Goal: Information Seeking & Learning: Learn about a topic

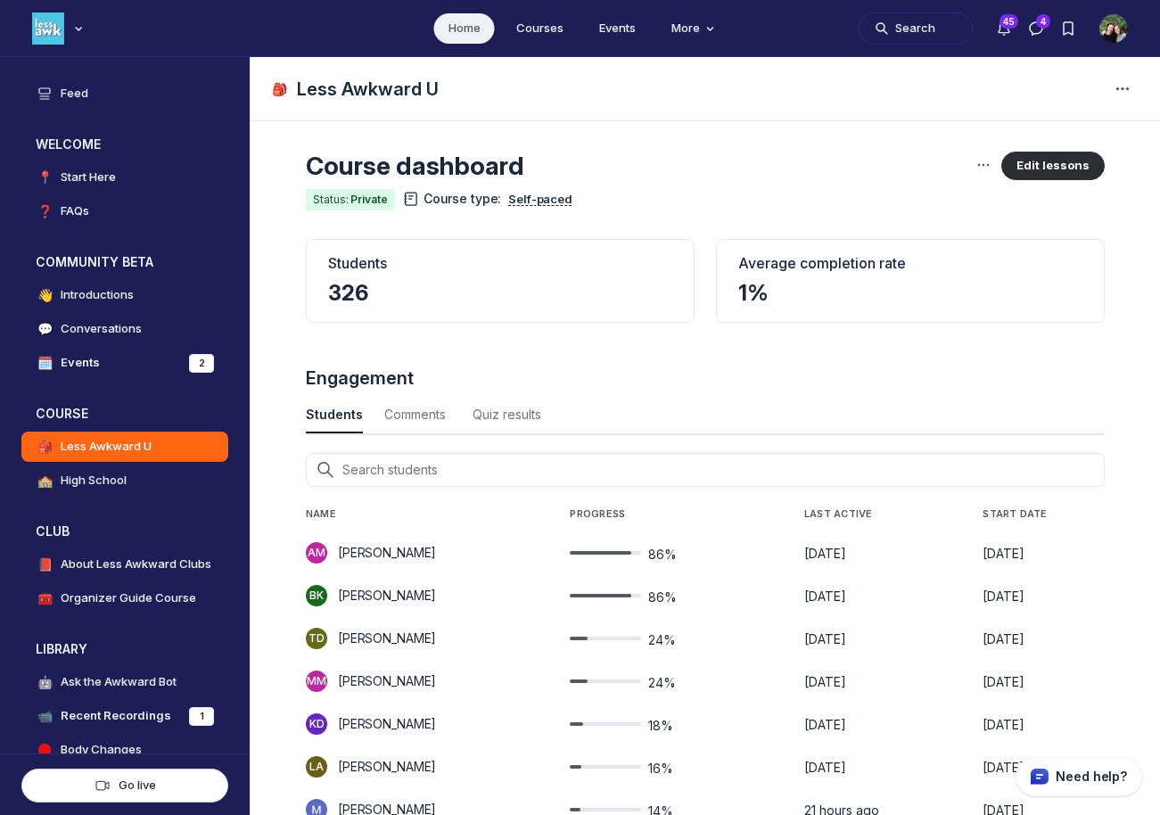
scroll to position [2413, 5885]
click at [915, 28] on button "Search" at bounding box center [915, 28] width 114 height 32
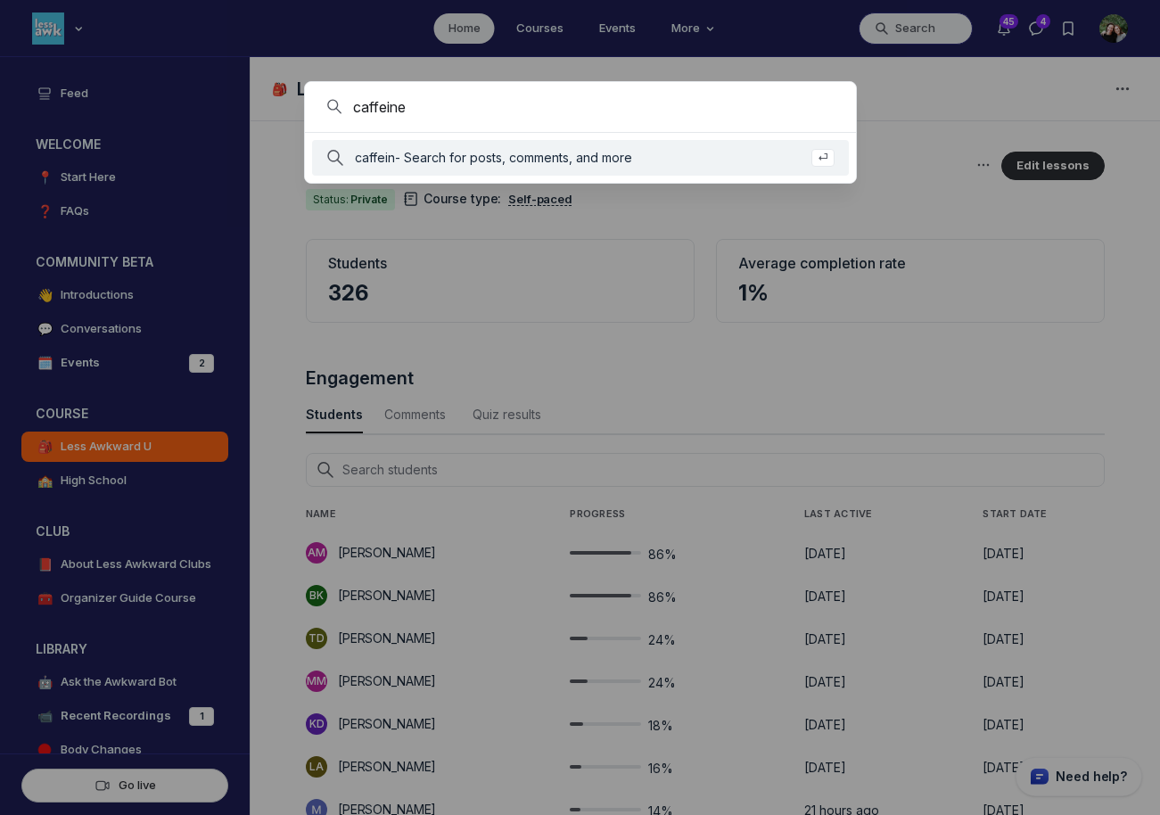
type input "caffeine"
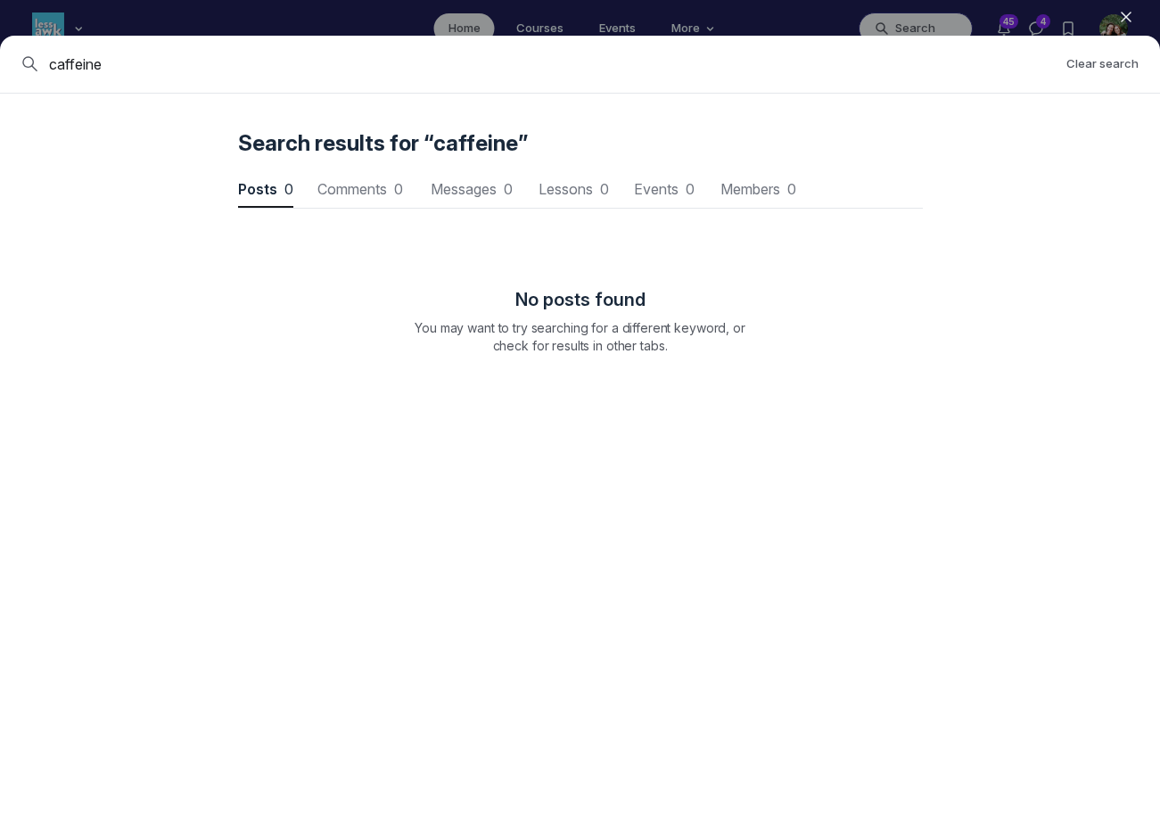
scroll to position [2413, 5371]
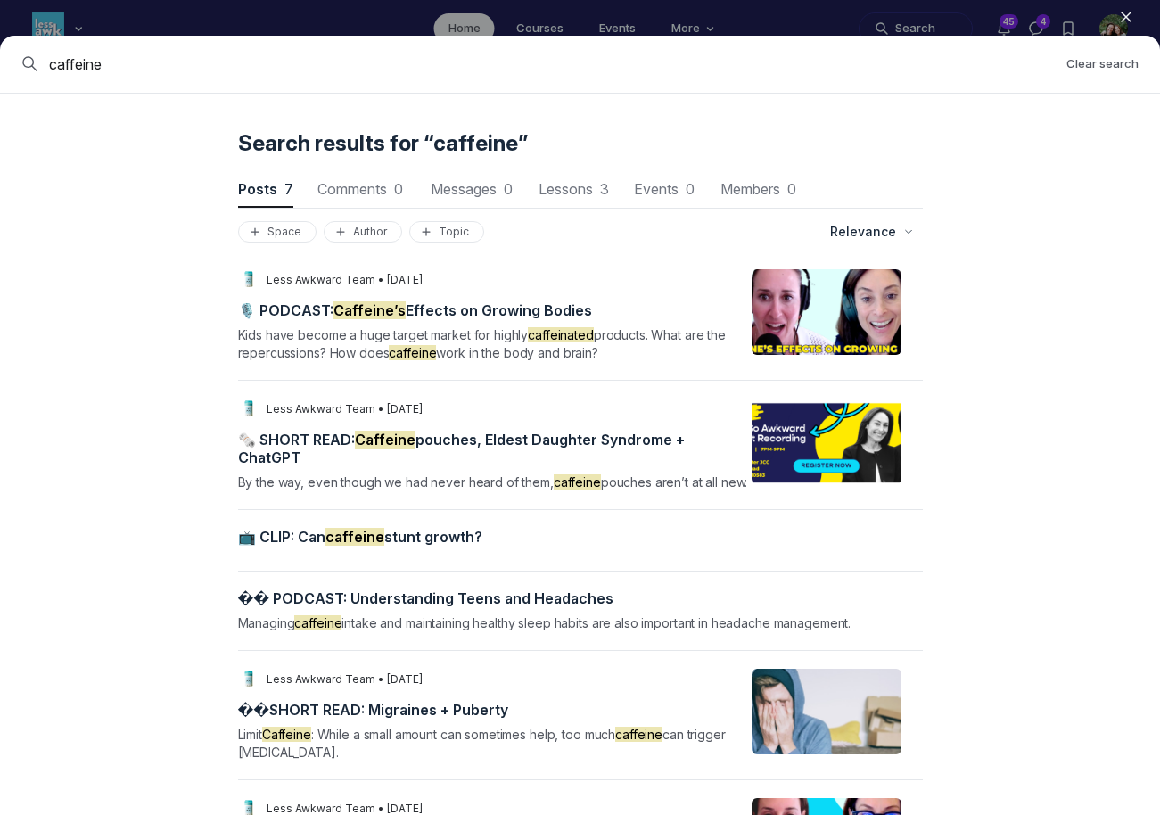
click at [513, 314] on span "🎙️ PODCAST: [PERSON_NAME]’s Effects on Growing Bodies" at bounding box center [415, 310] width 354 height 18
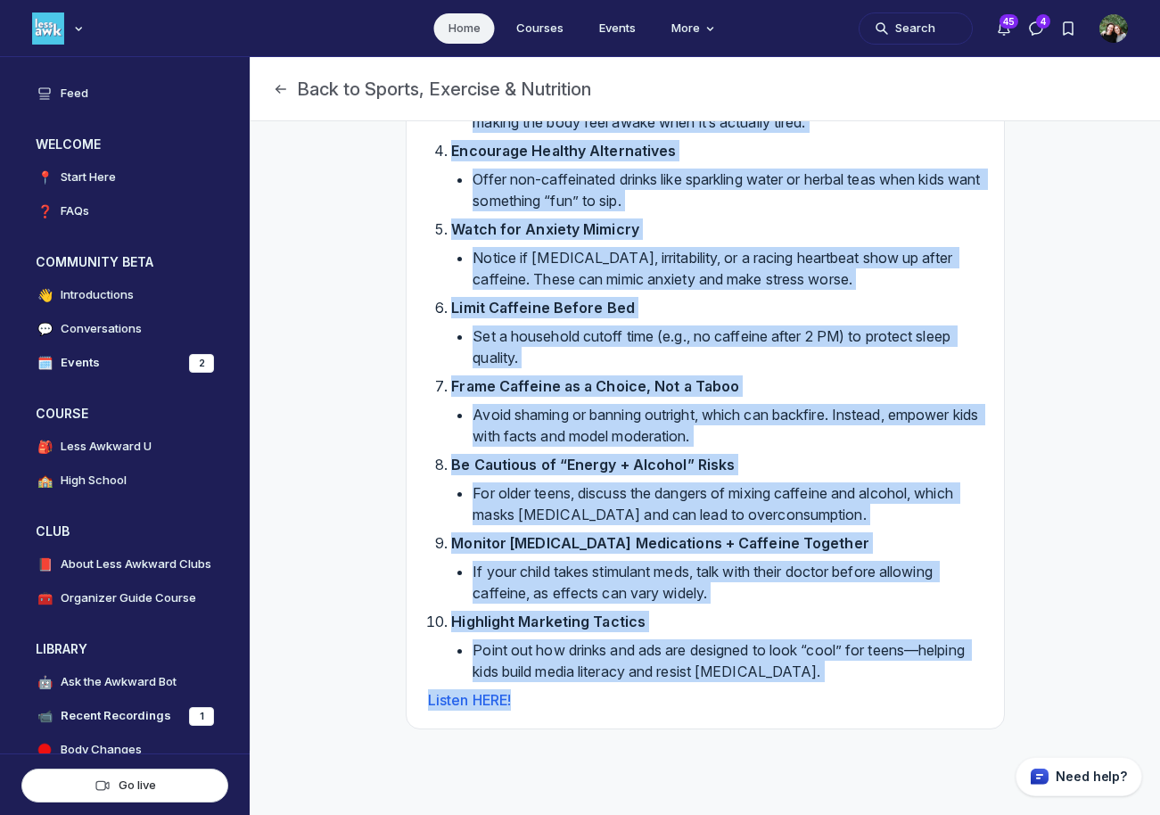
scroll to position [1861, 0]
drag, startPoint x: 422, startPoint y: 168, endPoint x: 560, endPoint y: 710, distance: 559.3
copy div "LOREMIP Dolorsit ametc ad eli sedd eiusmodt incididunt utlaboree doloremag al e…"
click at [898, 29] on button "Search" at bounding box center [915, 28] width 114 height 32
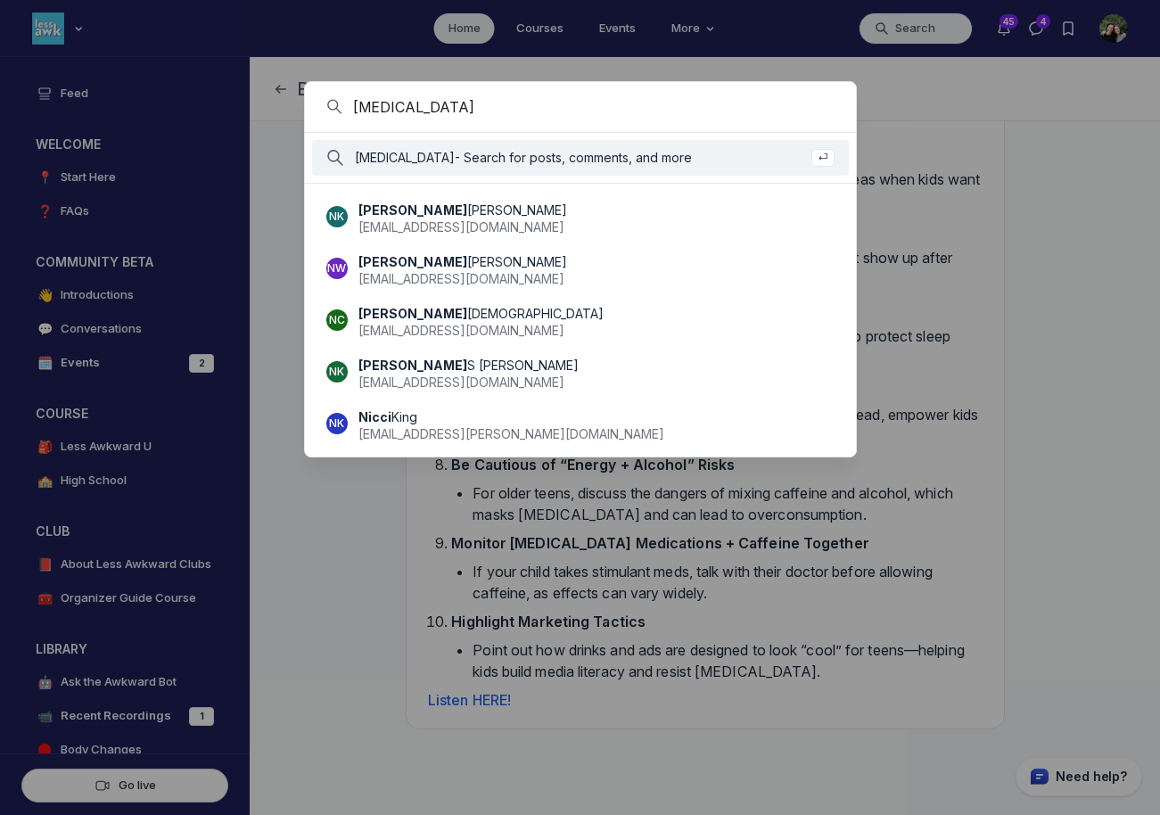
type input "[MEDICAL_DATA]"
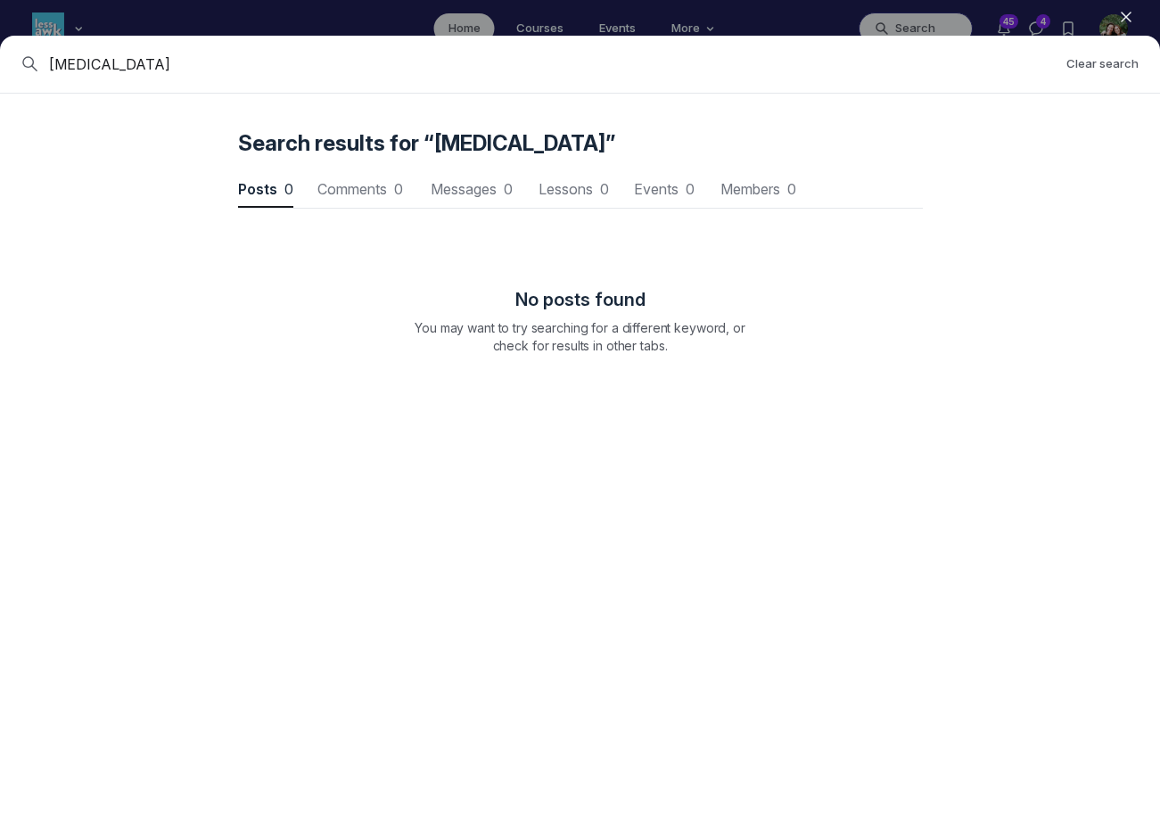
scroll to position [2413, 5371]
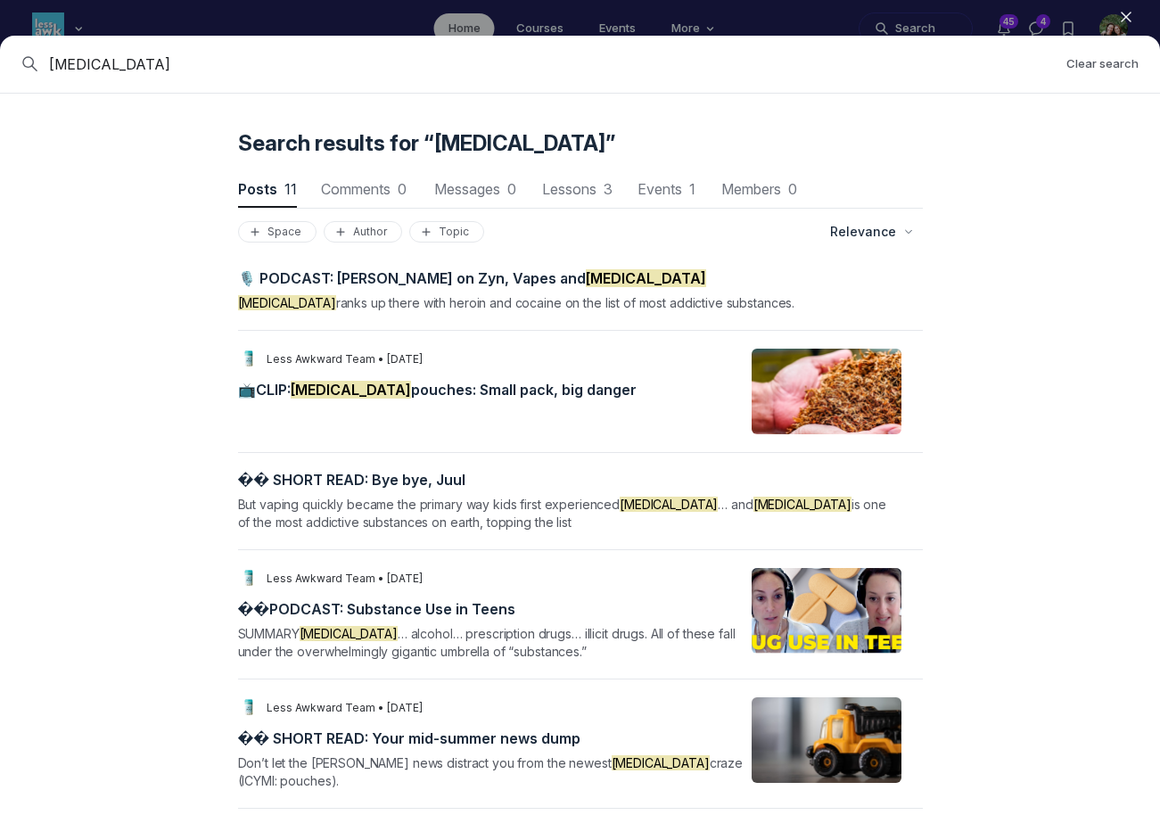
click at [538, 283] on span "🎙️ PODCAST: [PERSON_NAME] on Zyn, [PERSON_NAME] and [MEDICAL_DATA]" at bounding box center [472, 278] width 468 height 18
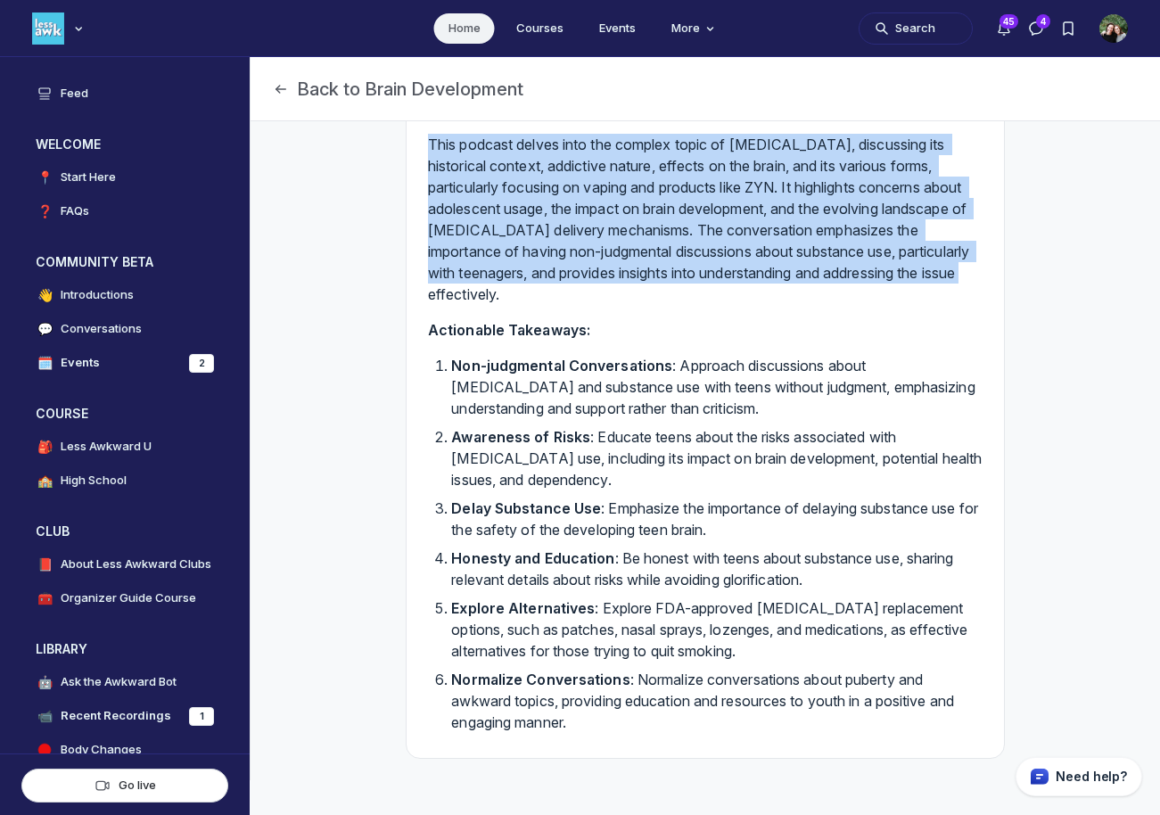
scroll to position [629, 0]
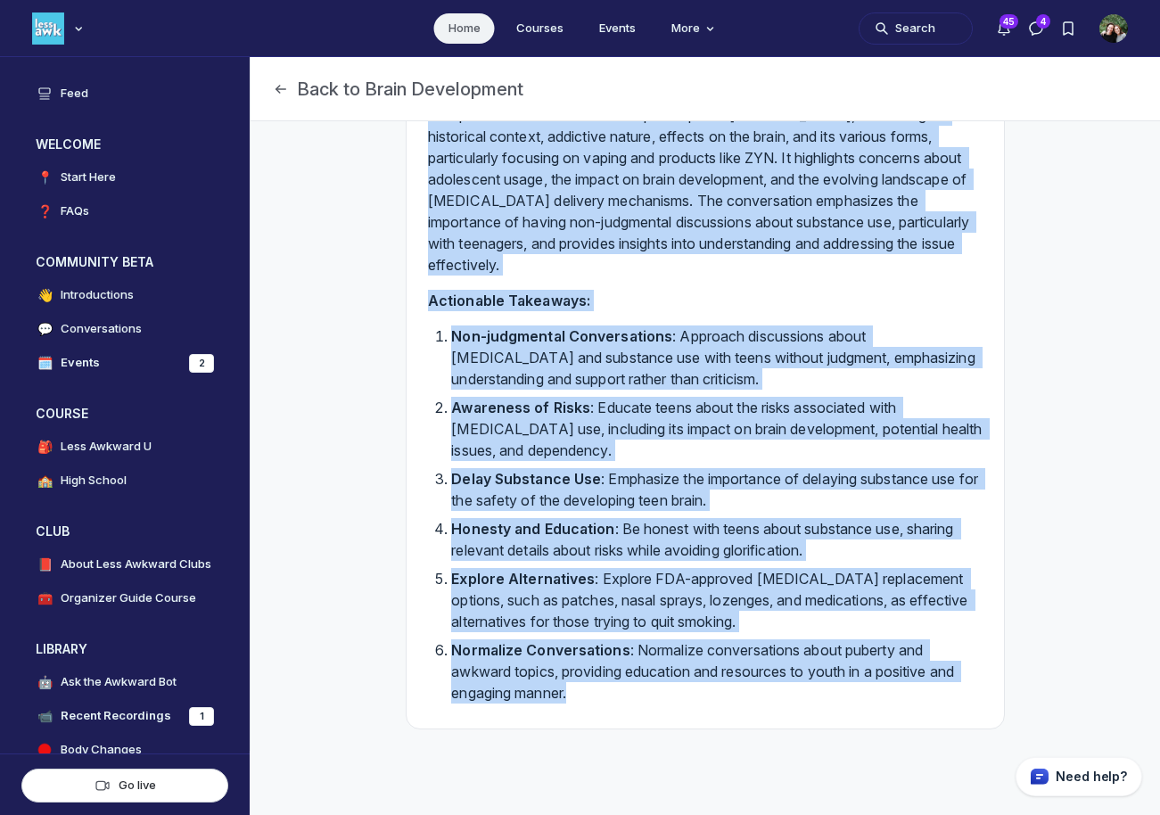
drag, startPoint x: 420, startPoint y: 295, endPoint x: 616, endPoint y: 718, distance: 465.8
click at [616, 718] on div "🎙️ PODCAST: [PERSON_NAME] on Zyn, [PERSON_NAME] and [MEDICAL_DATA] Share [MEDIC…" at bounding box center [704, 121] width 597 height 1214
copy div "Loremips dolor si ametc adip elitse doe tempori ut lab etdo ma aliq enimadmin v…"
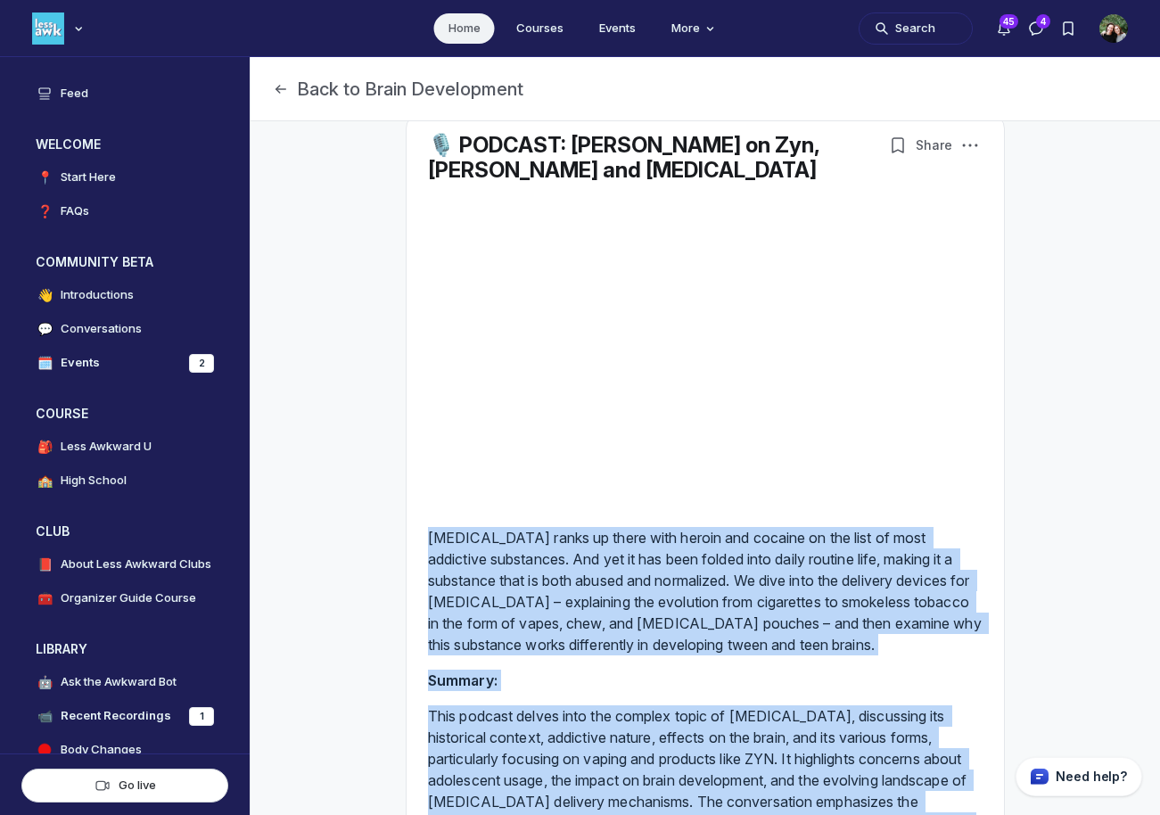
scroll to position [0, 0]
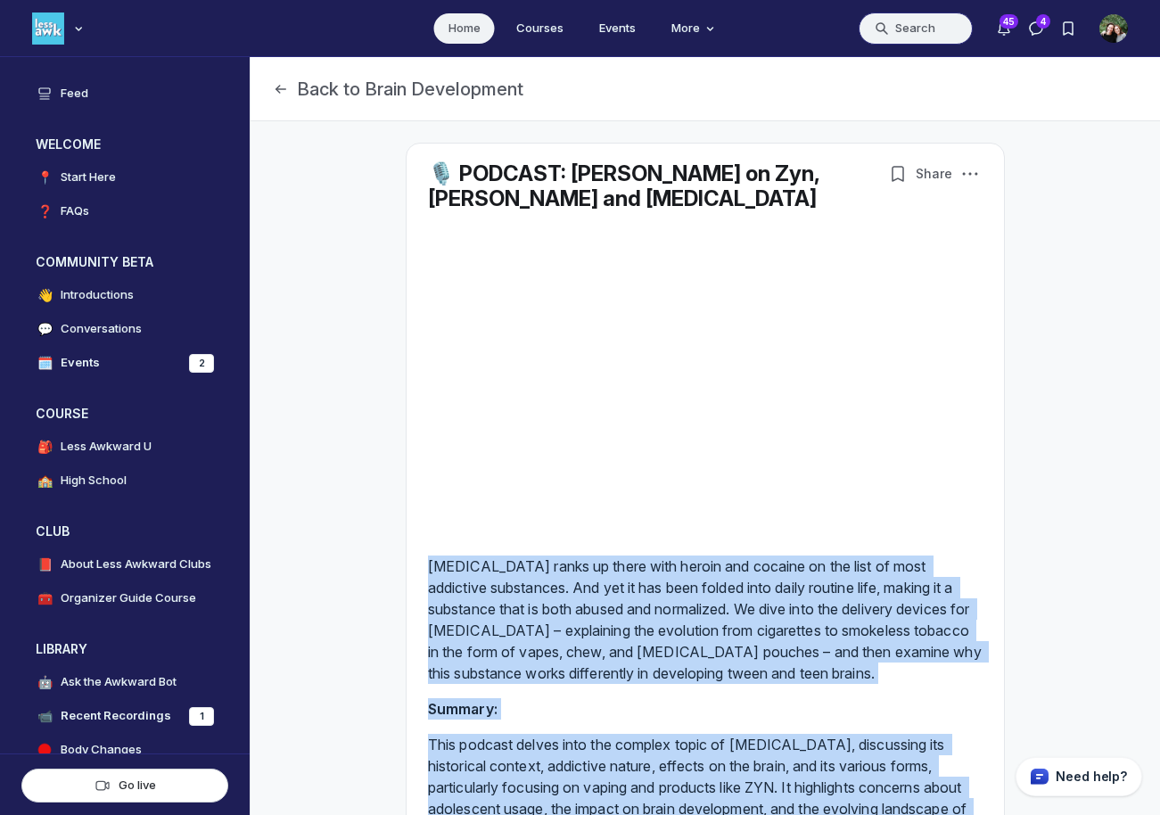
click at [930, 27] on button "Search" at bounding box center [915, 28] width 114 height 32
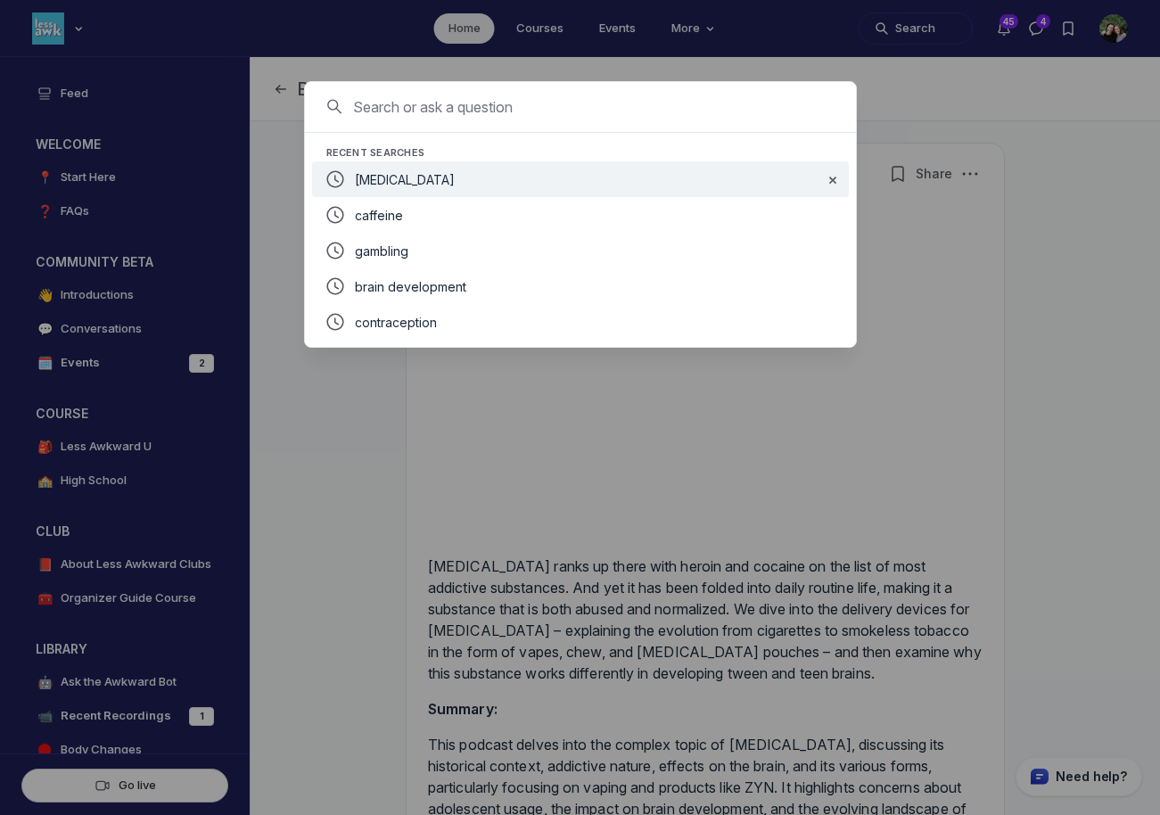
click at [472, 181] on div "[MEDICAL_DATA]" at bounding box center [582, 178] width 455 height 21
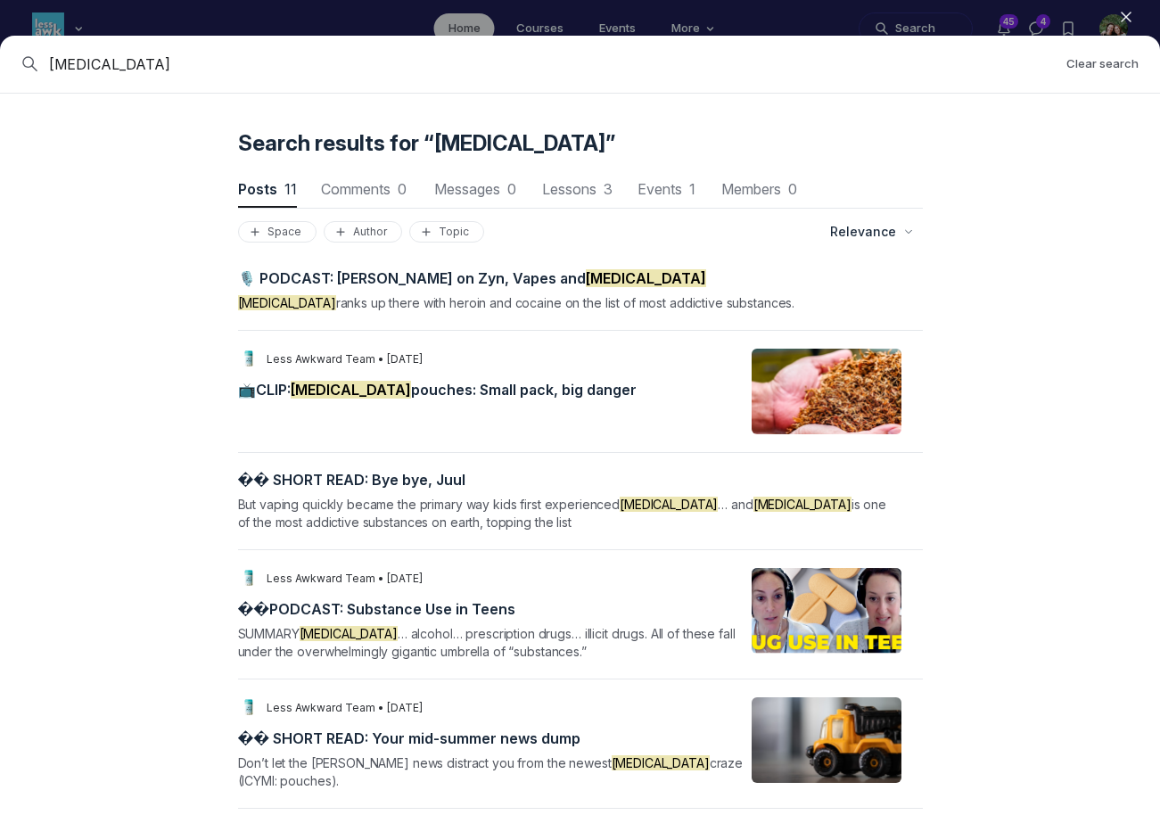
click at [1132, 13] on icon "button" at bounding box center [1126, 17] width 18 height 18
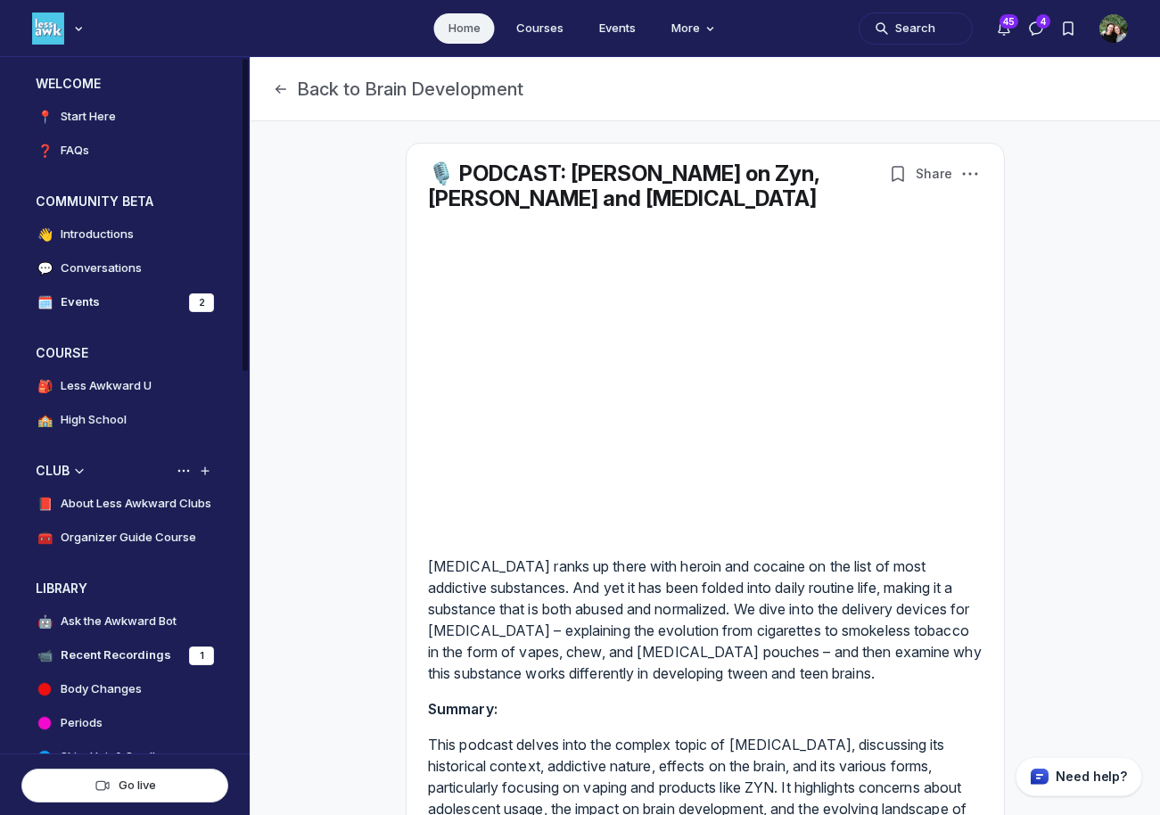
scroll to position [86, 0]
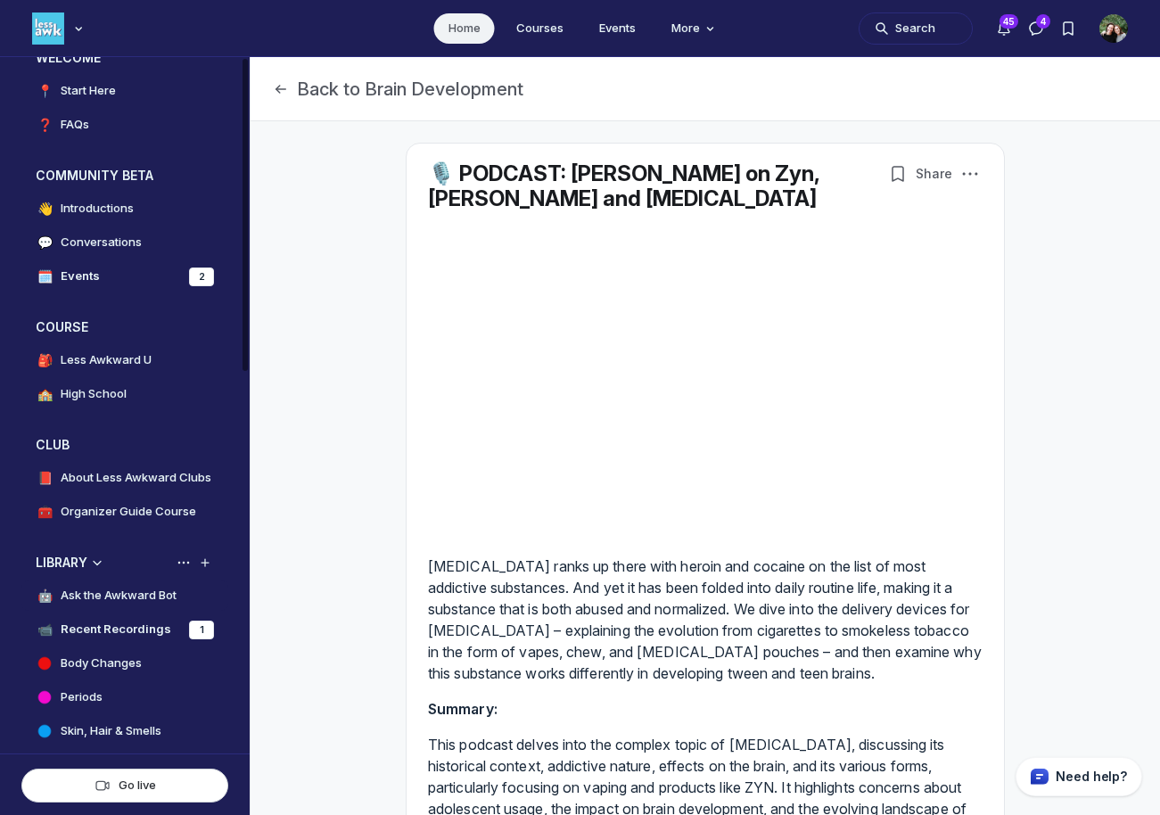
click at [118, 601] on h4 "Ask the Awkward Bot" at bounding box center [119, 596] width 116 height 18
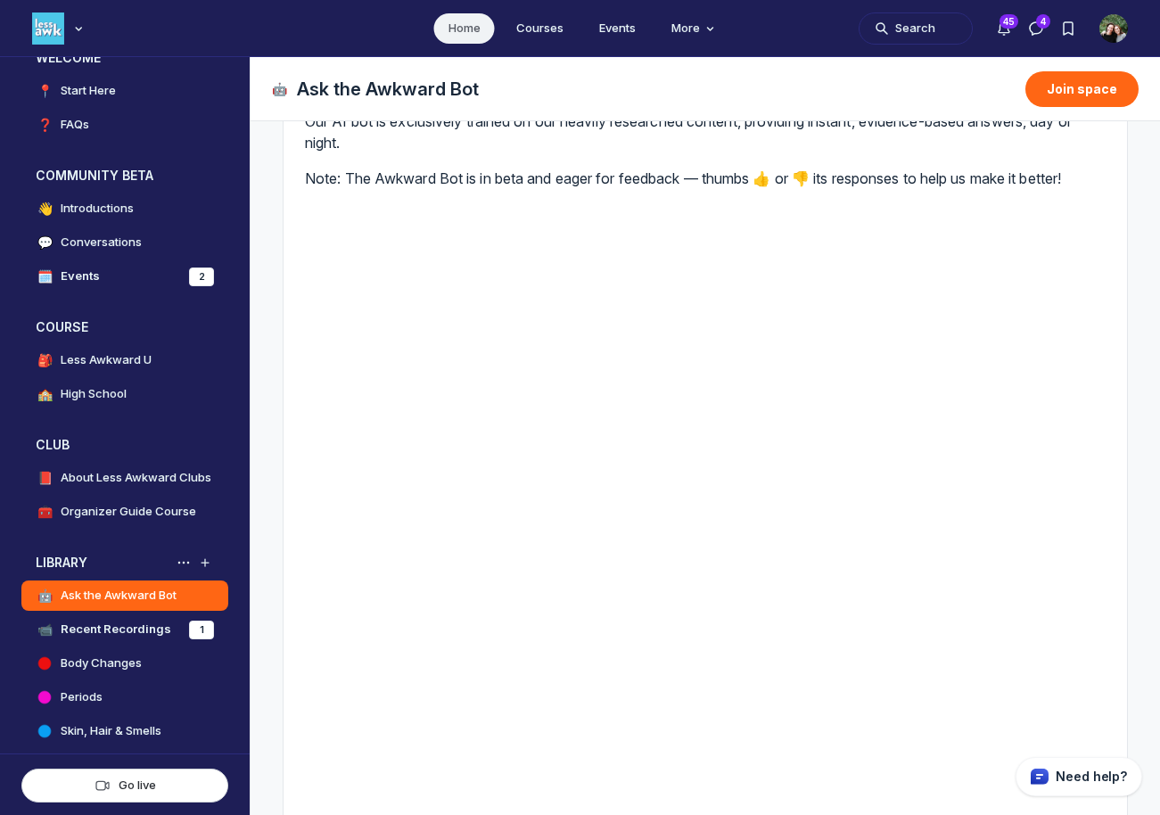
scroll to position [221, 0]
